Goal: Find specific page/section: Find specific page/section

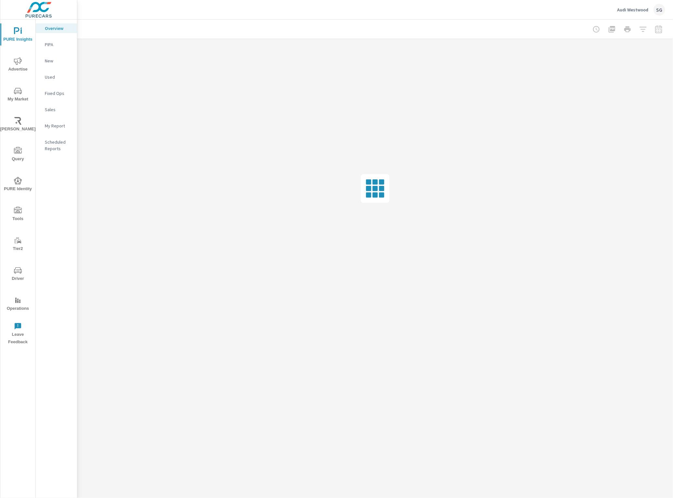
click at [14, 267] on icon "nav menu" at bounding box center [18, 271] width 8 height 8
drag, startPoint x: 63, startPoint y: 96, endPoint x: 65, endPoint y: 100, distance: 4.4
click at [64, 97] on p "Feed Resolver" at bounding box center [58, 103] width 27 height 13
